Goal: Task Accomplishment & Management: Use online tool/utility

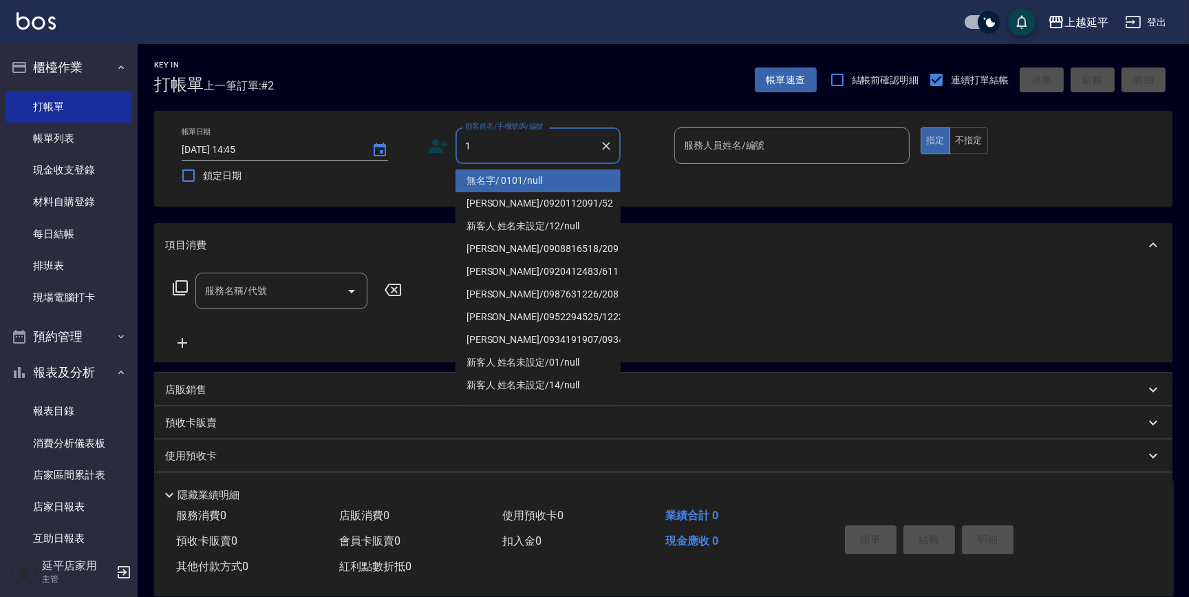
click at [520, 183] on li "無名字/ 0101/null" at bounding box center [538, 180] width 165 height 23
type input "無名字/ 0101/null"
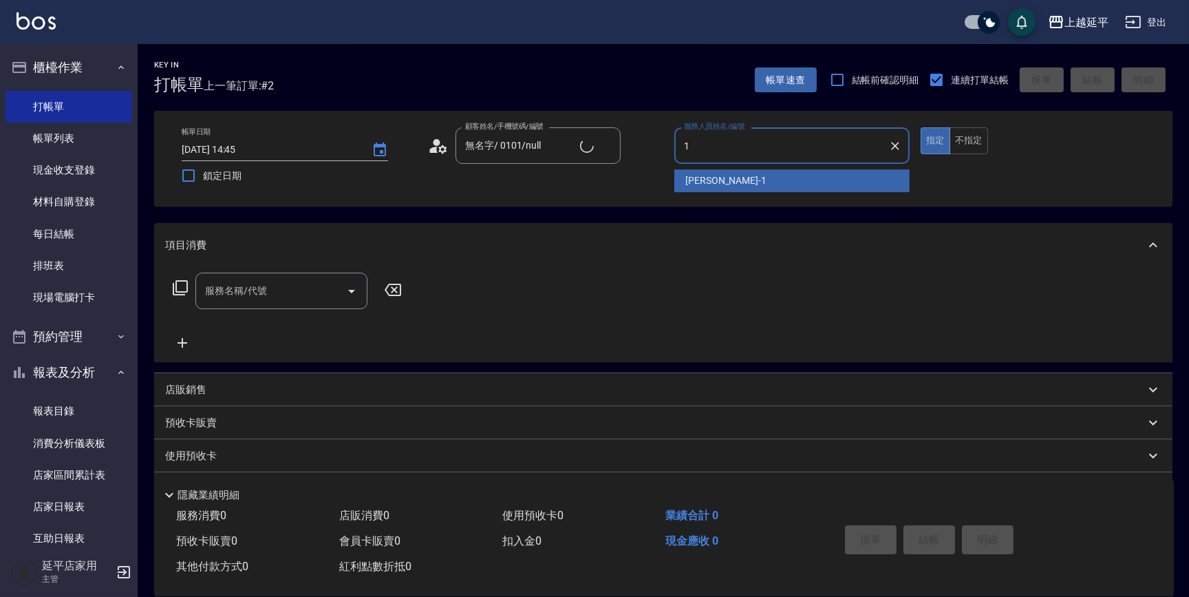
click at [729, 180] on div "[PERSON_NAME]-1" at bounding box center [792, 180] width 235 height 23
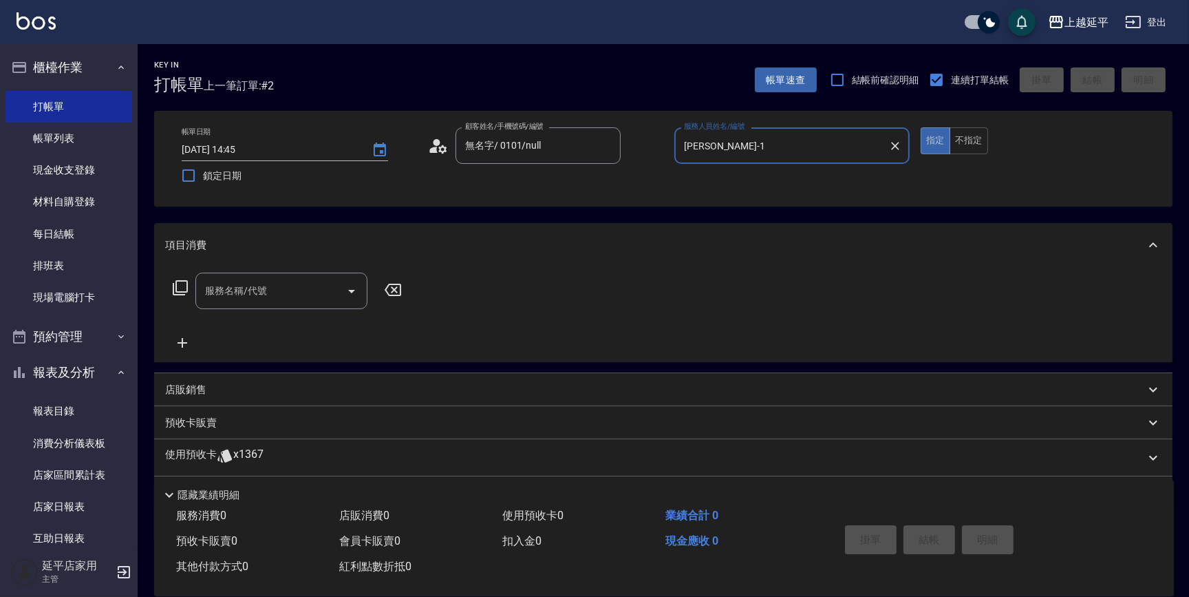
click at [354, 294] on icon "Open" at bounding box center [351, 291] width 17 height 17
type input "[PERSON_NAME]-1"
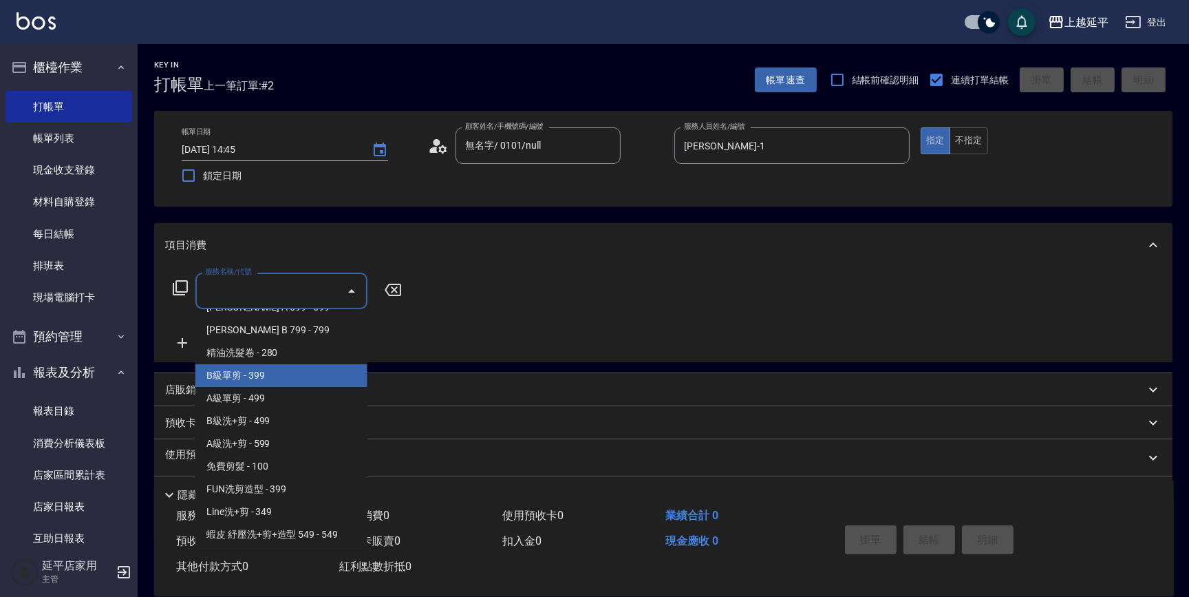
scroll to position [375, 0]
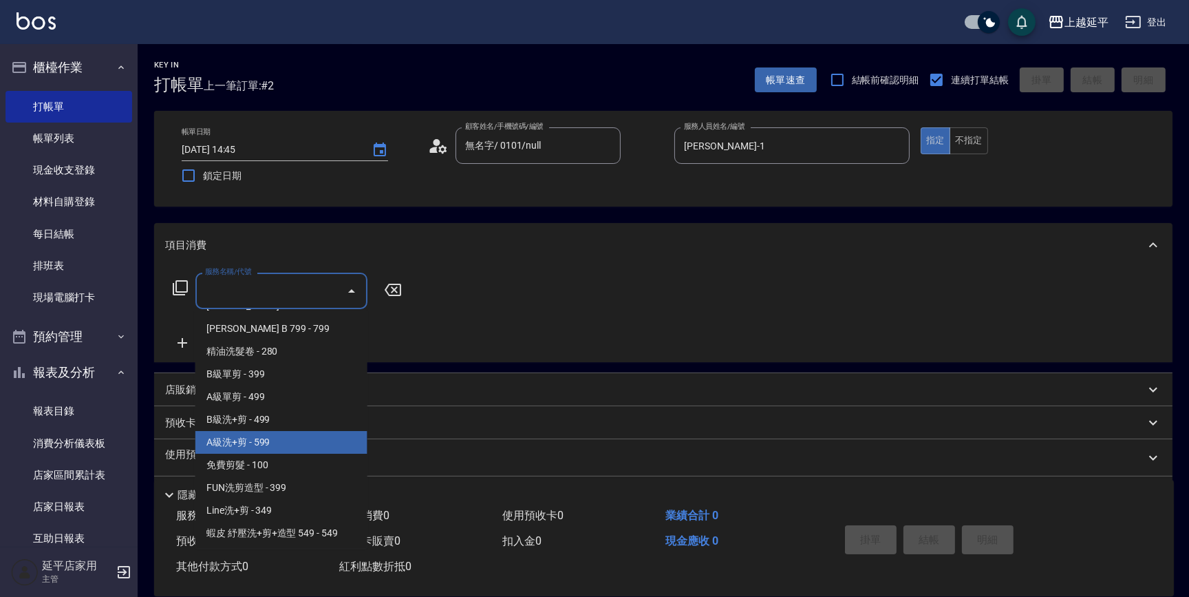
click at [237, 440] on span "A級洗+剪 - 599" at bounding box center [281, 442] width 172 height 23
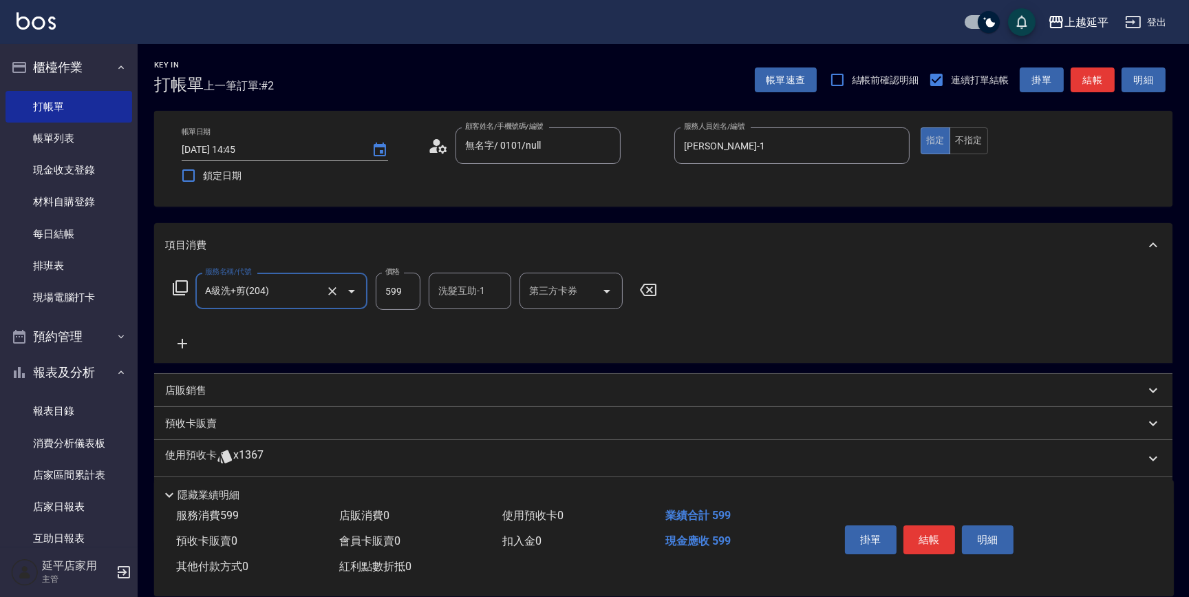
click at [354, 290] on icon "Open" at bounding box center [351, 291] width 17 height 17
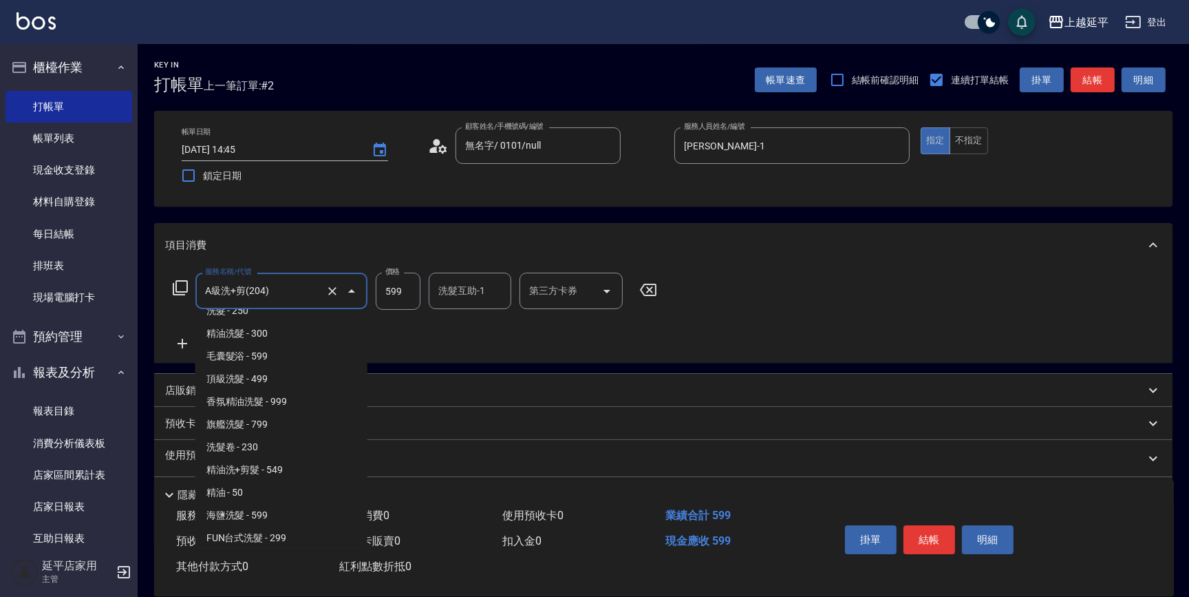
scroll to position [0, 0]
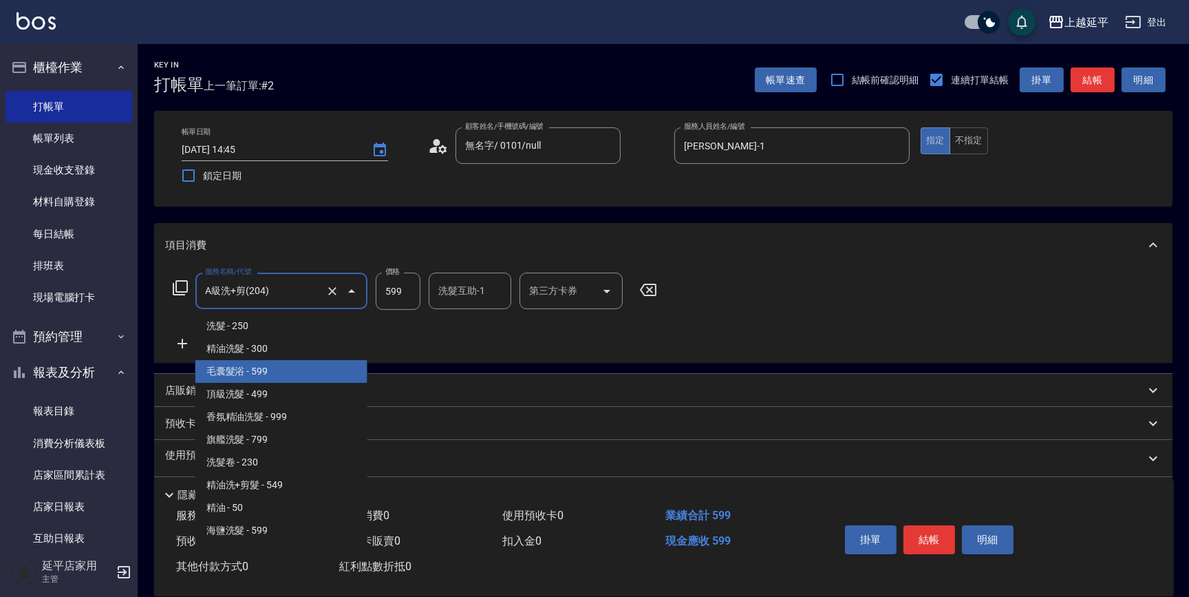
click at [282, 376] on span "毛囊髮浴 - 599" at bounding box center [281, 371] width 172 height 23
type input "毛囊髮浴(103)"
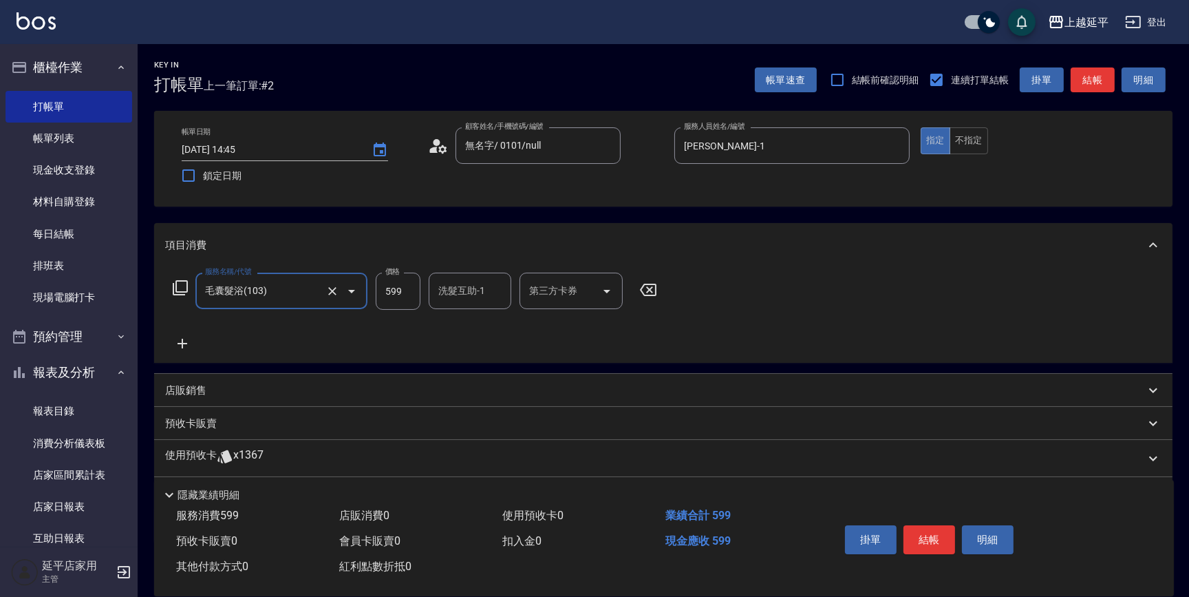
click at [462, 289] on div "洗髮互助-1 洗髮互助-1" at bounding box center [470, 291] width 83 height 36
click at [463, 326] on span "丞宗 -29" at bounding box center [456, 326] width 33 height 14
type input "丞宗-29"
click at [929, 537] on button "結帳" at bounding box center [930, 539] width 52 height 29
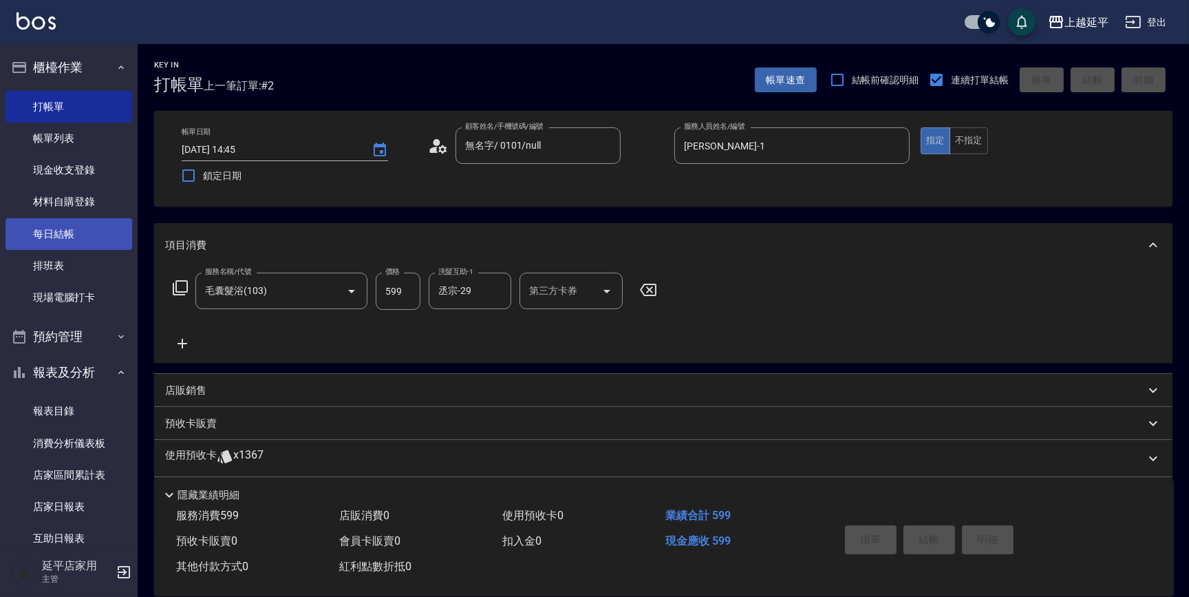
type input "[DATE] 15:46"
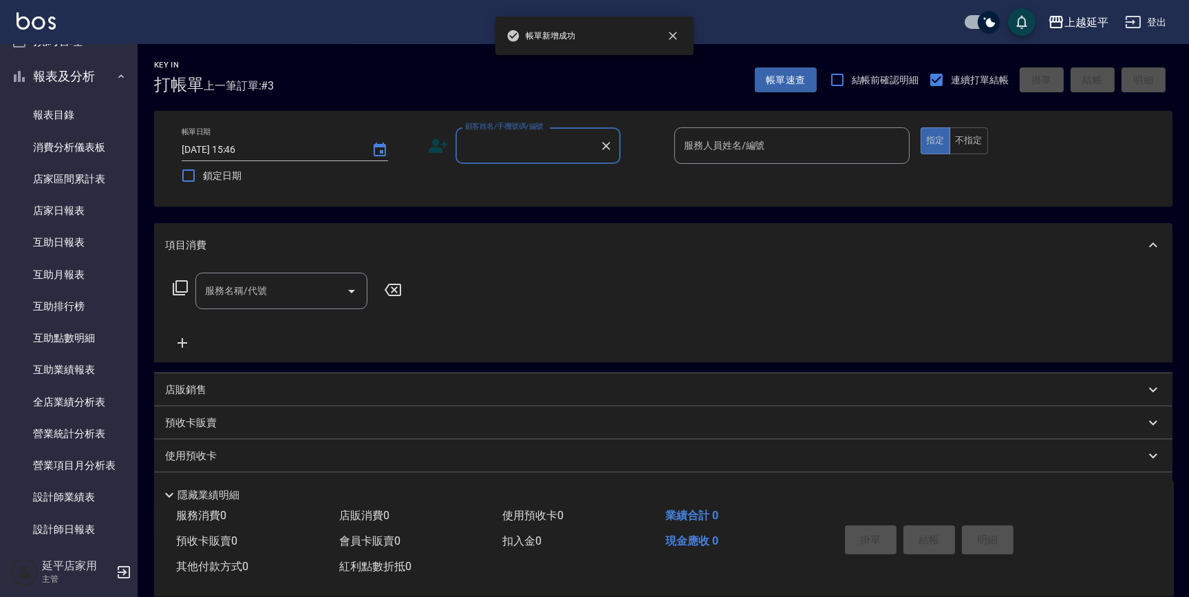
scroll to position [375, 0]
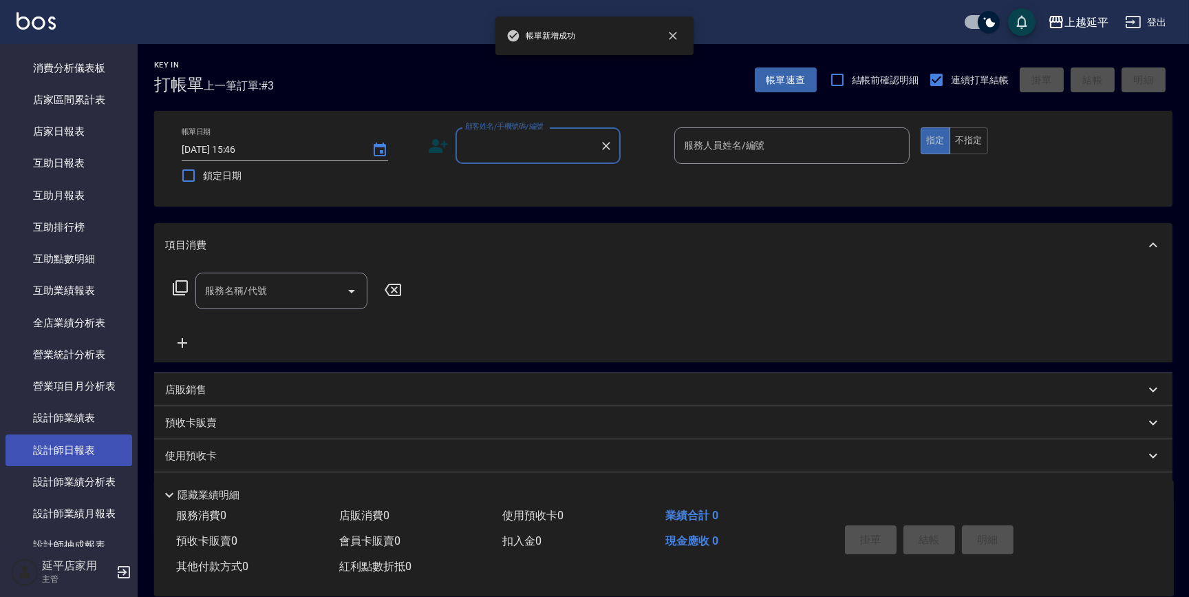
click at [76, 450] on link "設計師日報表" at bounding box center [69, 450] width 127 height 32
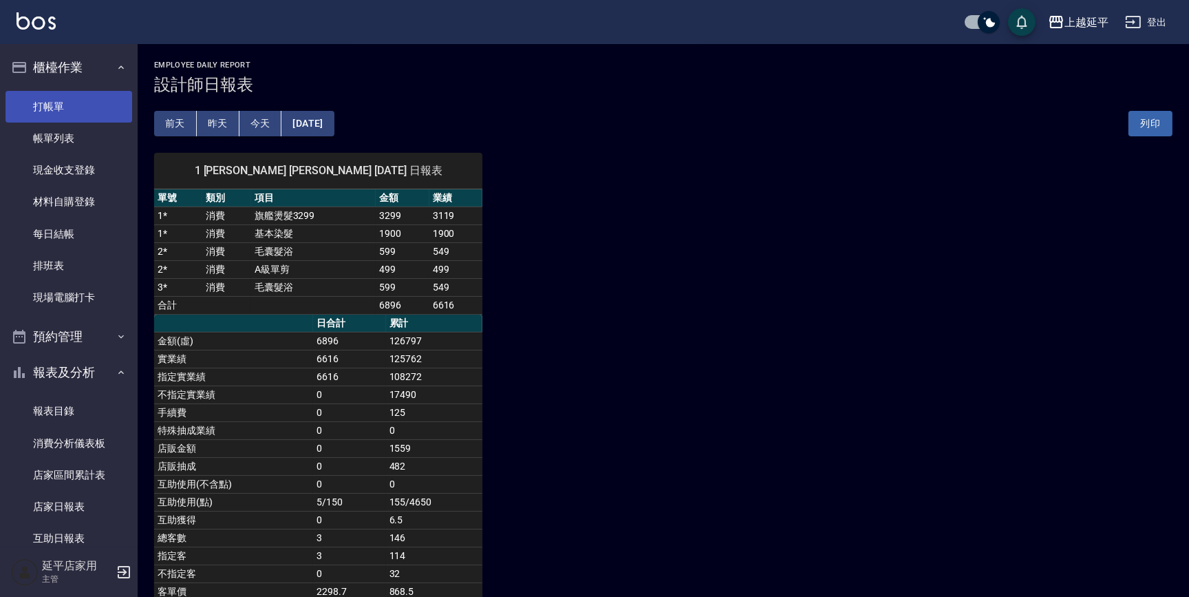
click at [72, 105] on link "打帳單" at bounding box center [69, 107] width 127 height 32
